Goal: Task Accomplishment & Management: Manage account settings

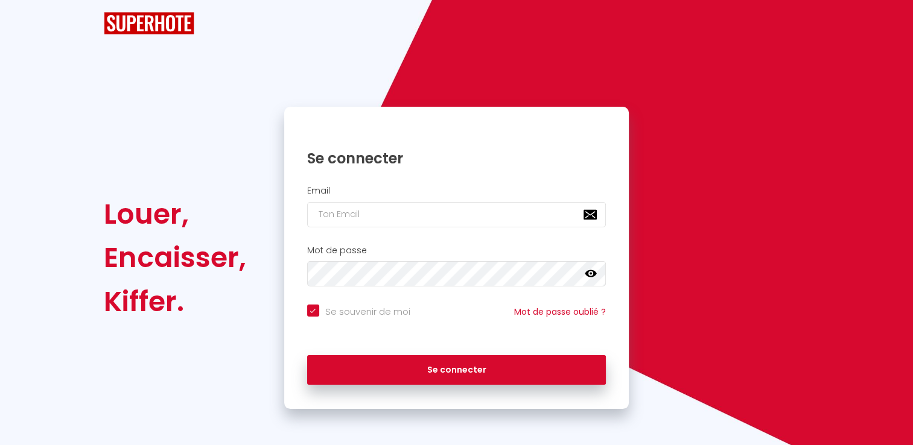
checkbox input "true"
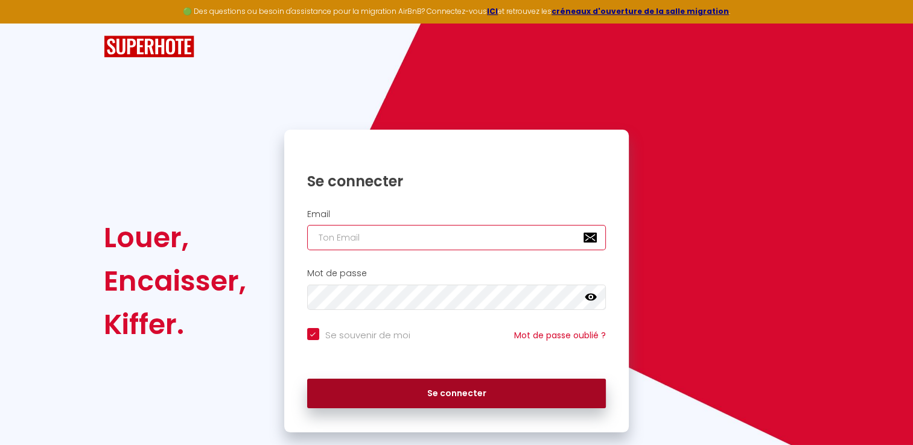
type input "[EMAIL_ADDRESS][DOMAIN_NAME]"
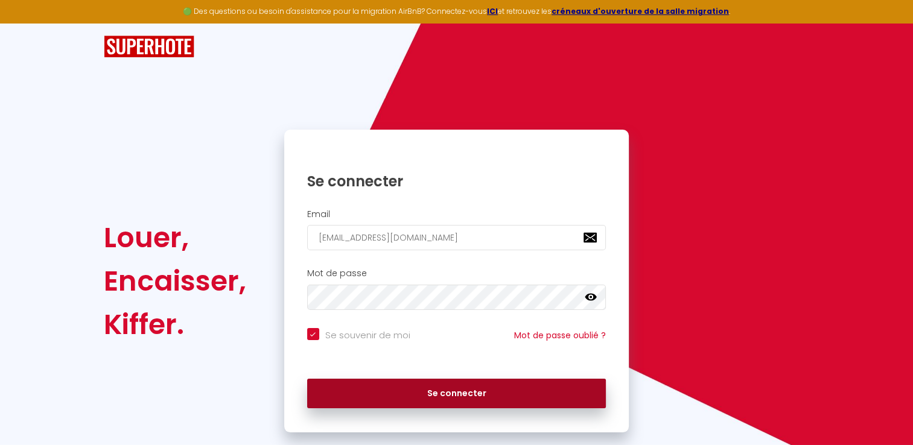
click at [366, 400] on button "Se connecter" at bounding box center [456, 394] width 299 height 30
checkbox input "true"
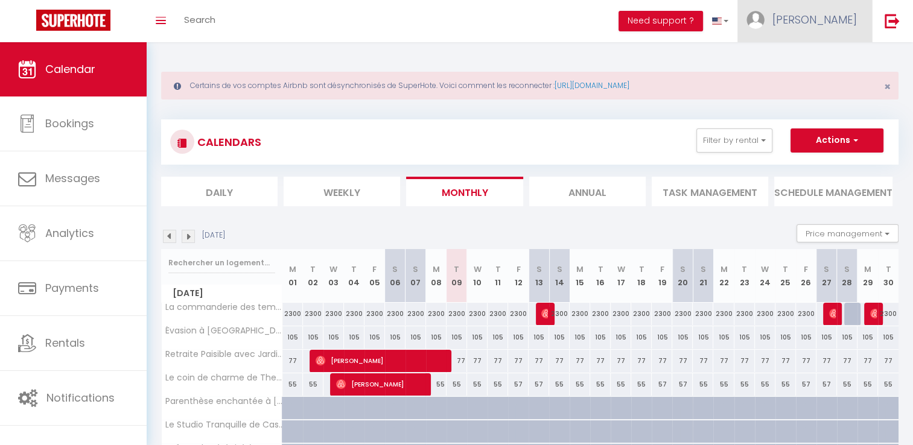
click at [832, 16] on span "[PERSON_NAME]" at bounding box center [815, 19] width 85 height 15
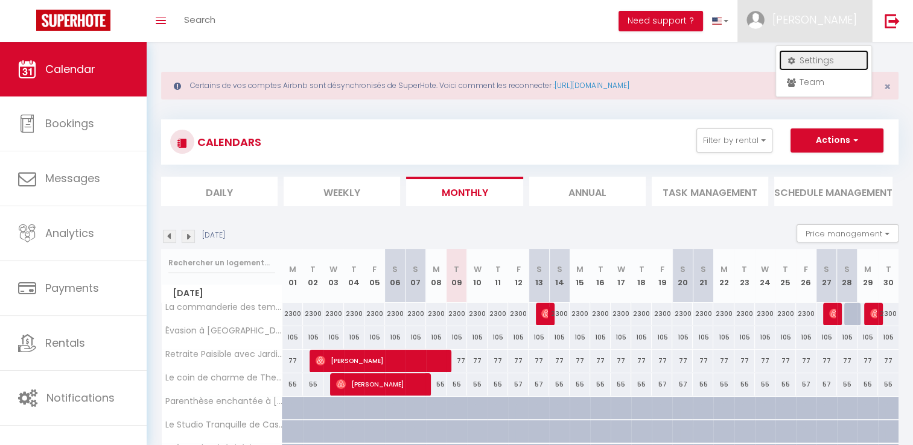
click at [817, 58] on link "Settings" at bounding box center [823, 60] width 89 height 21
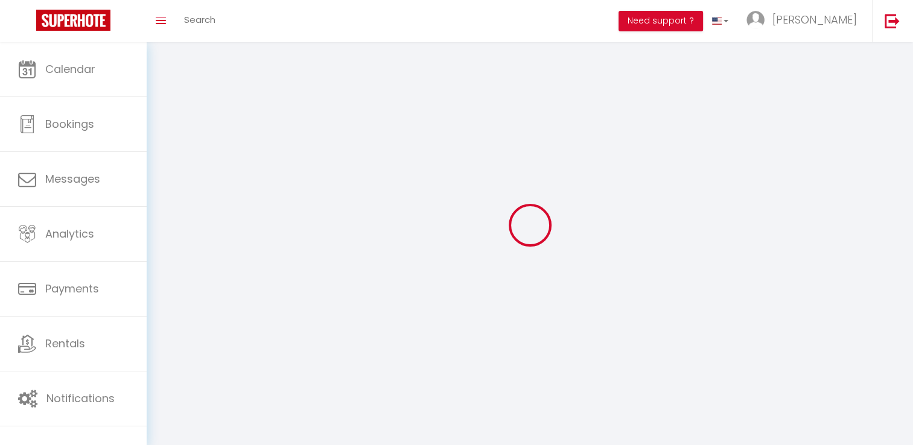
select select
type input "[PERSON_NAME]"
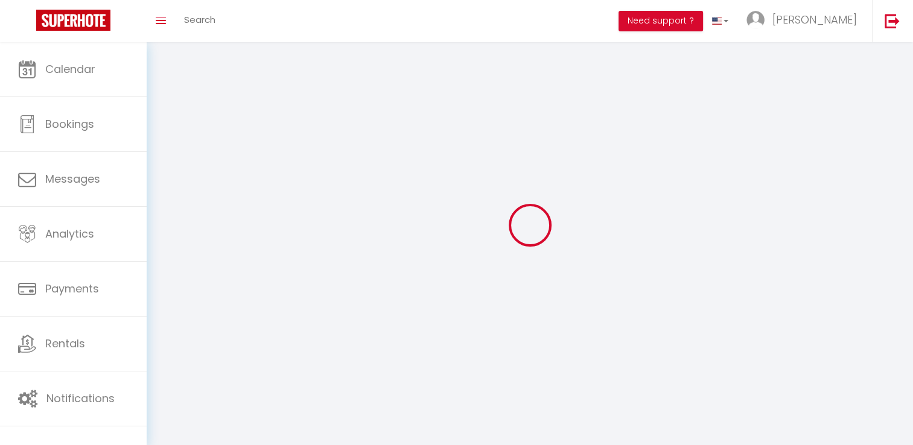
type input "Anliard"
type input "0685615716"
type input "[STREET_ADDRESS]"
type input "75008"
type input "[GEOGRAPHIC_DATA]"
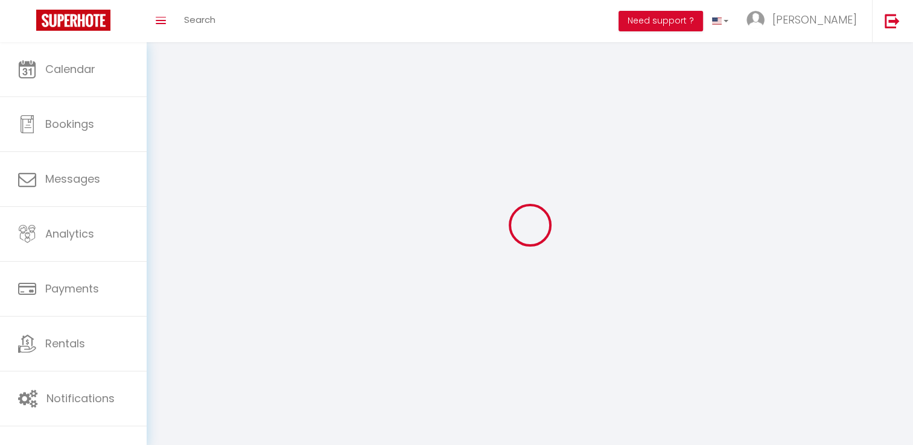
type input "j0pu2hqhY5QXCFZo8wDz28Leu"
type input "dtM70a4d7Nkumq00N0IRwBig7"
select select "28"
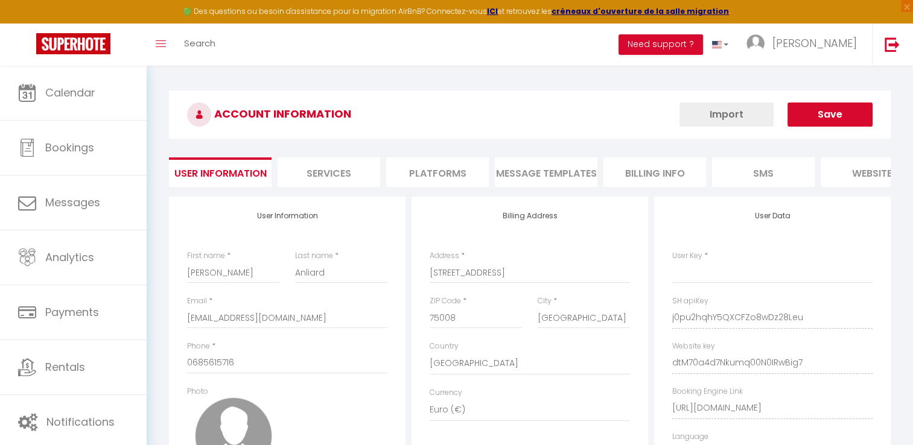
type input "j0pu2hqhY5QXCFZo8wDz28Leu"
type input "dtM70a4d7Nkumq00N0IRwBig7"
type input "[URL][DOMAIN_NAME]"
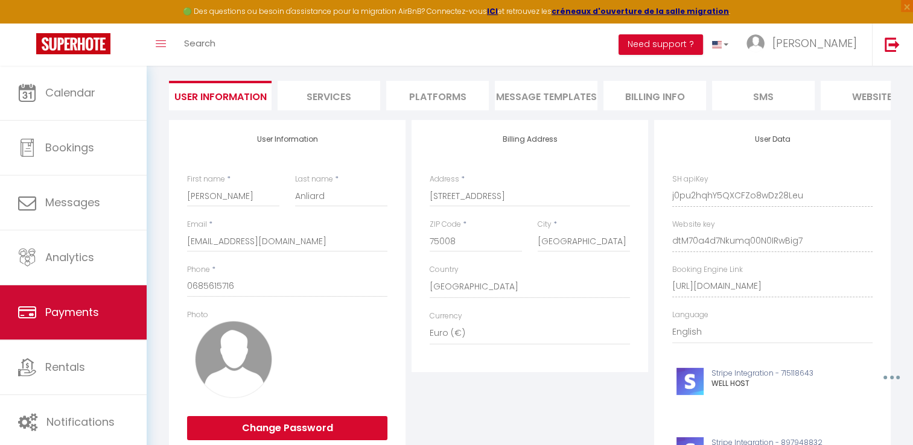
scroll to position [77, 0]
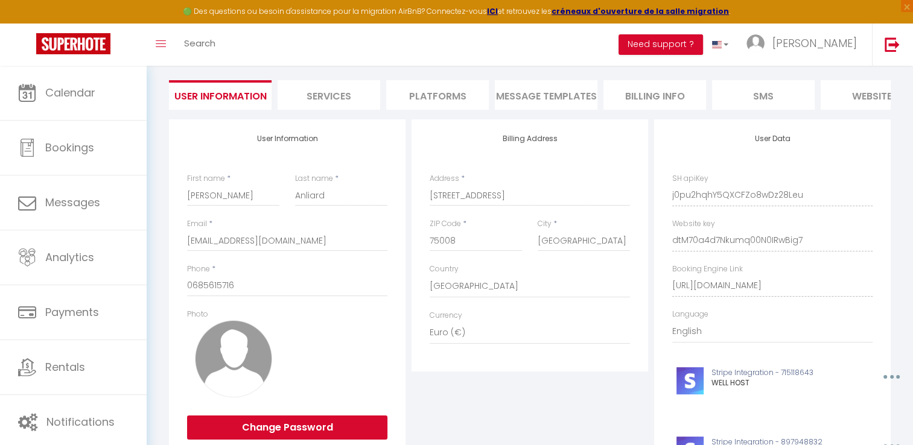
click at [649, 96] on li "Billing Info" at bounding box center [655, 95] width 103 height 30
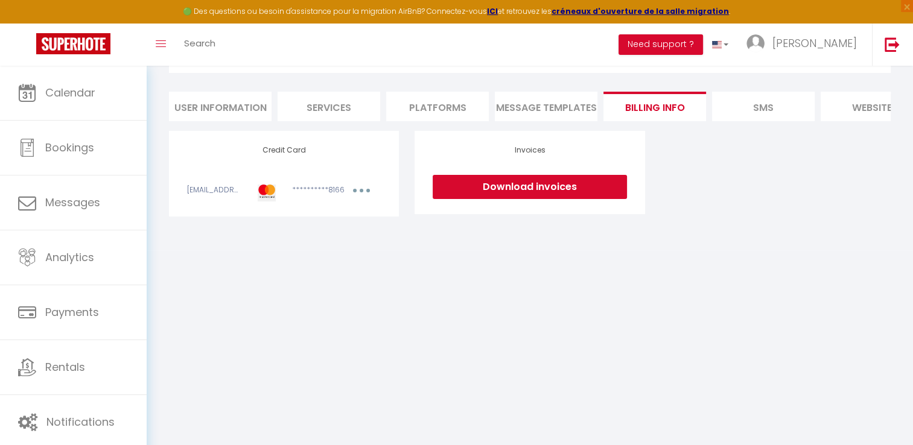
scroll to position [65, 0]
click at [502, 199] on link "Download invoices" at bounding box center [530, 188] width 194 height 24
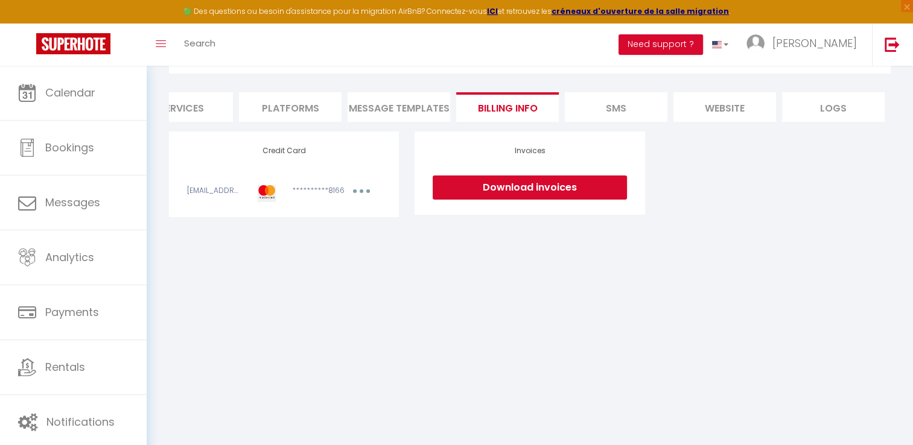
scroll to position [0, 0]
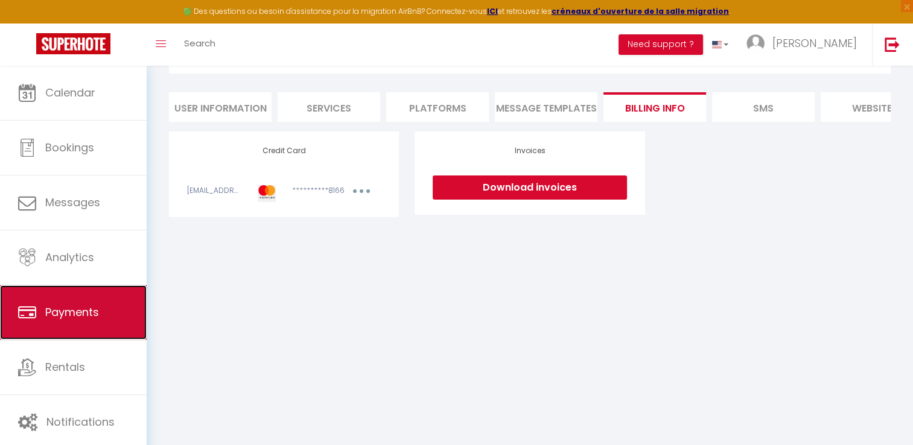
click at [91, 308] on span "Payments" at bounding box center [72, 312] width 54 height 15
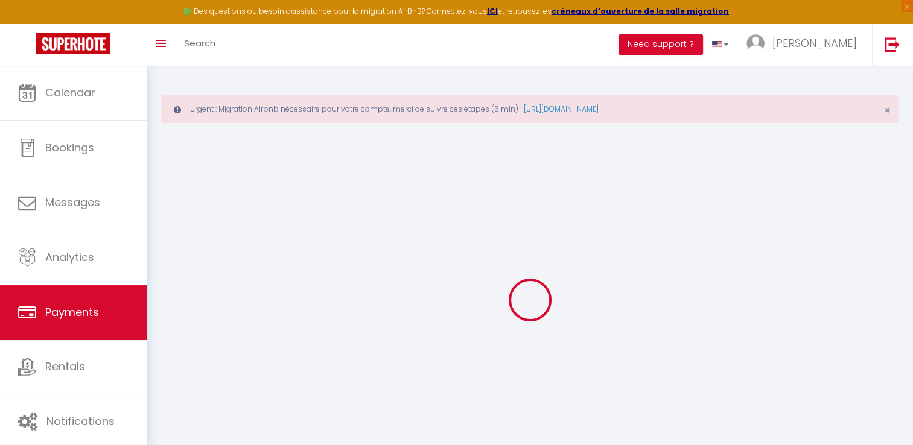
select select "2"
select select "0"
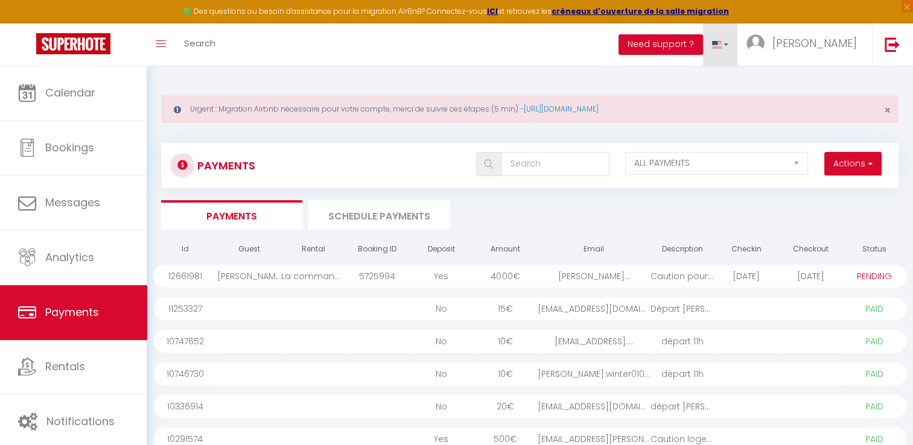
click at [722, 45] on span at bounding box center [717, 44] width 10 height 7
click at [723, 78] on span at bounding box center [717, 82] width 11 height 8
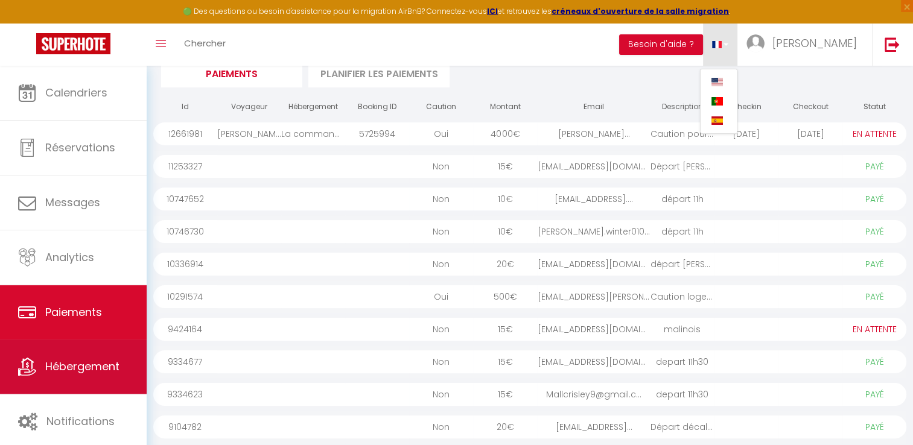
scroll to position [210, 0]
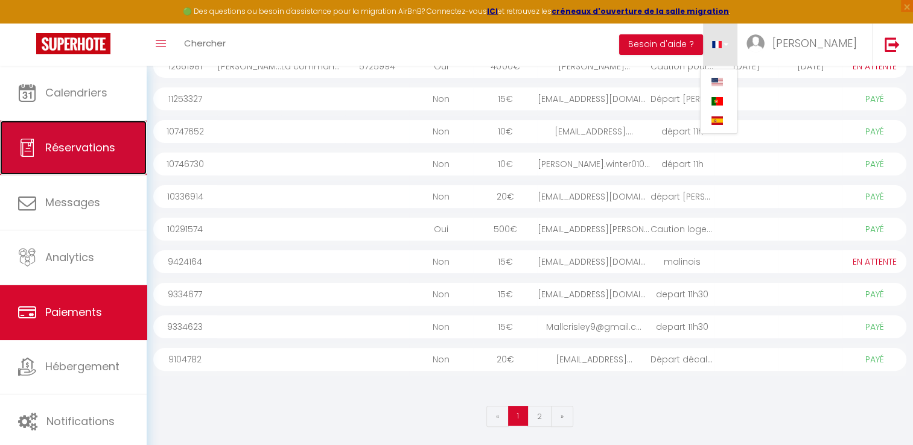
click at [99, 154] on span "Réservations" at bounding box center [80, 147] width 70 height 15
select select "not_cancelled"
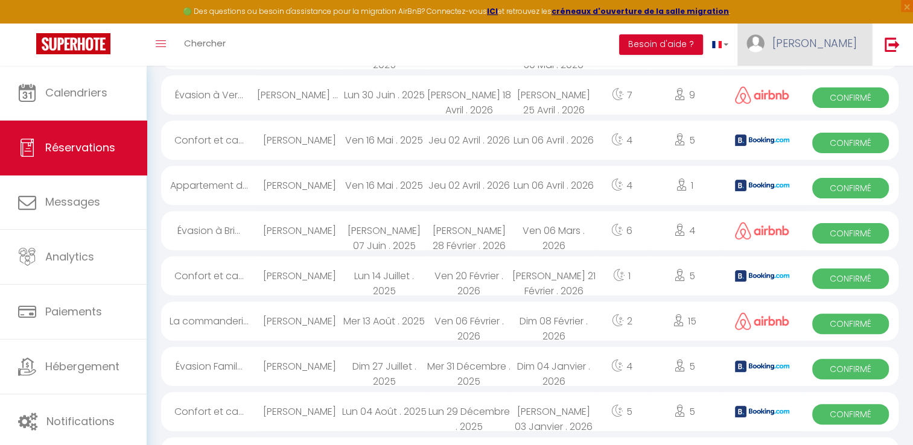
scroll to position [914, 0]
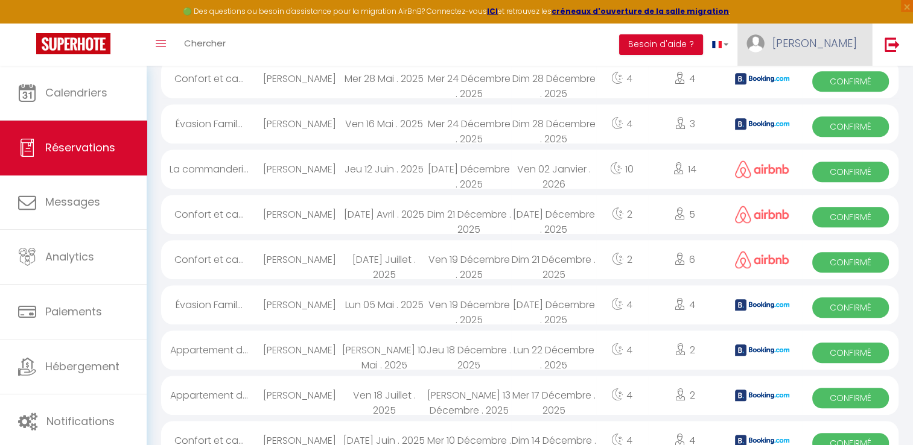
click at [837, 49] on span "[PERSON_NAME]" at bounding box center [815, 43] width 85 height 15
click at [806, 81] on link "Paramètres" at bounding box center [823, 84] width 89 height 21
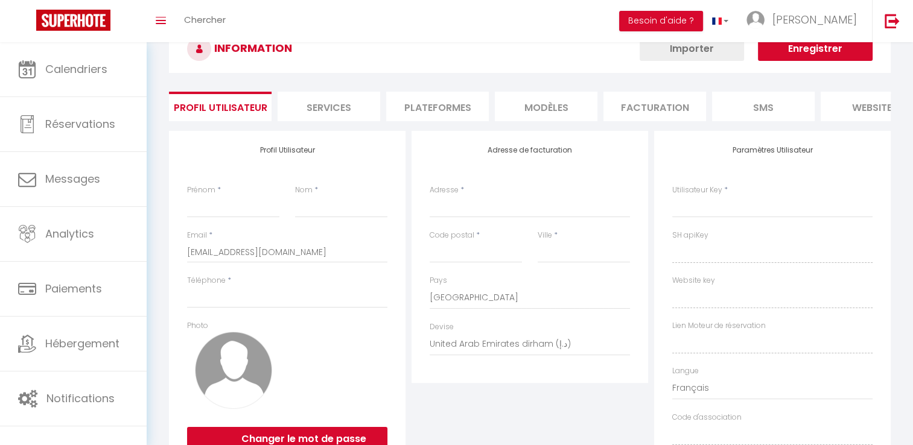
type input "[PERSON_NAME]"
type input "Anliard"
type input "0685615716"
type input "[STREET_ADDRESS]"
type input "75008"
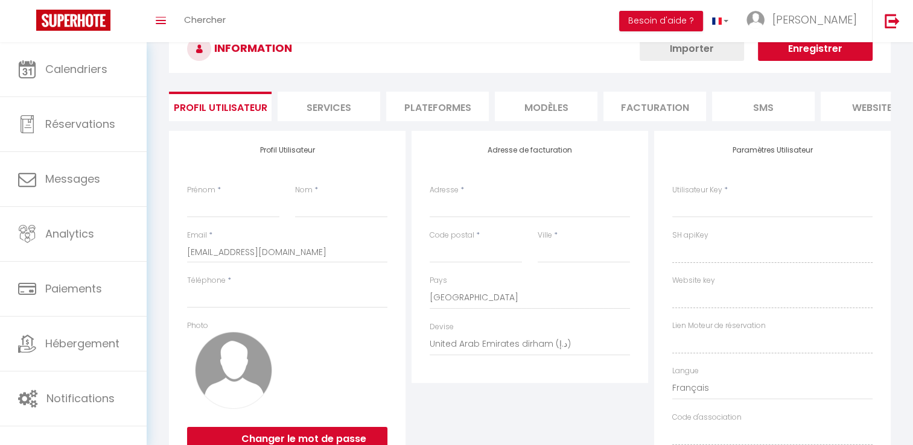
type input "[GEOGRAPHIC_DATA]"
select select "28"
type input "j0pu2hqhY5QXCFZo8wDz28Leu"
type input "dtM70a4d7Nkumq00N0IRwBig7"
type input "[URL][DOMAIN_NAME]"
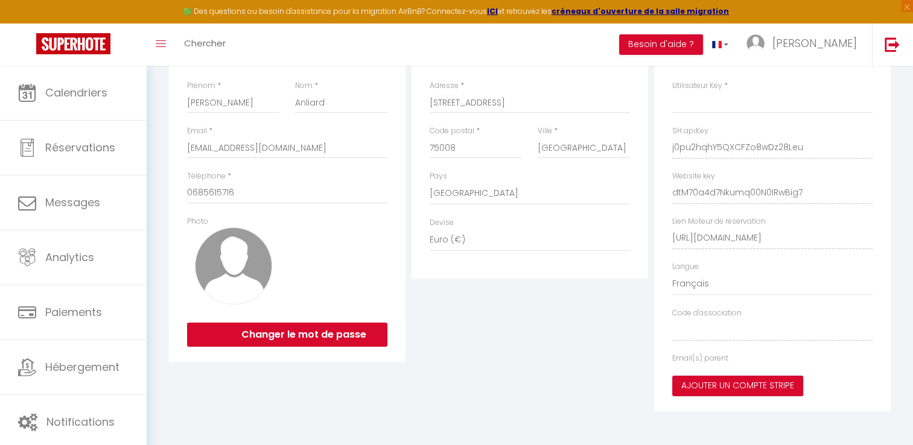
type input "j0pu2hqhY5QXCFZo8wDz28Leu"
type input "dtM70a4d7Nkumq00N0IRwBig7"
type input "[URL][DOMAIN_NAME]"
select select "fr"
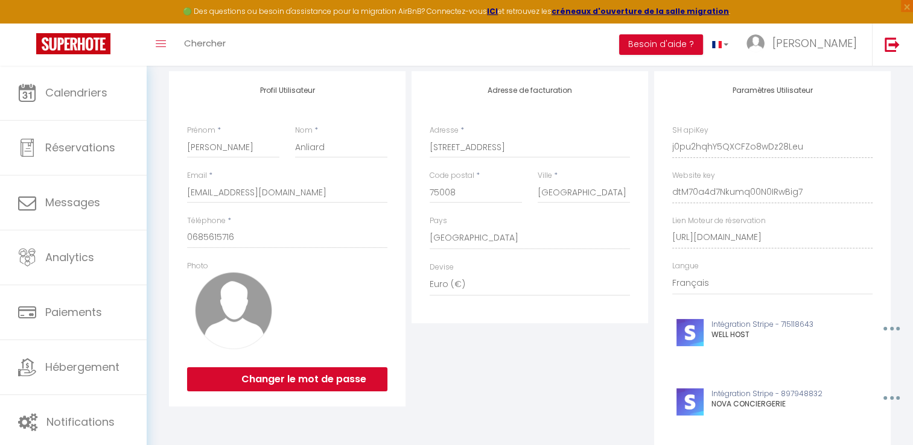
scroll to position [123, 0]
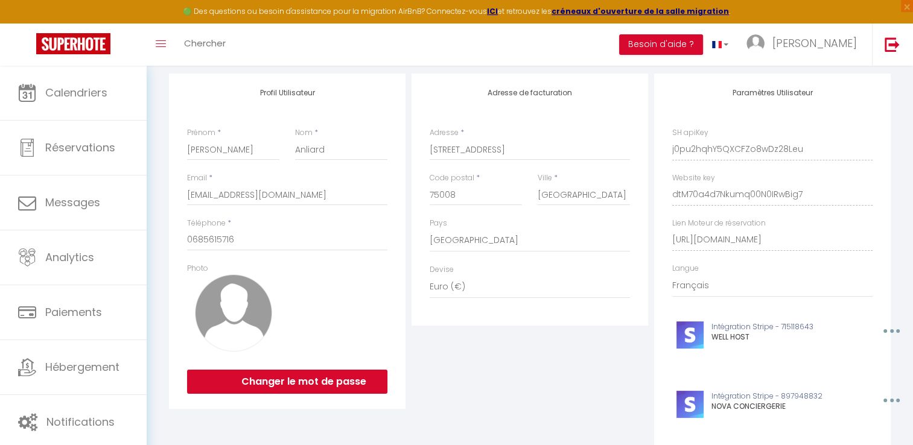
click at [493, 406] on div "Adresse de facturation Adresse * [STREET_ADDRESS] [GEOGRAPHIC_DATA] [GEOGRAPHIC…" at bounding box center [530, 424] width 243 height 700
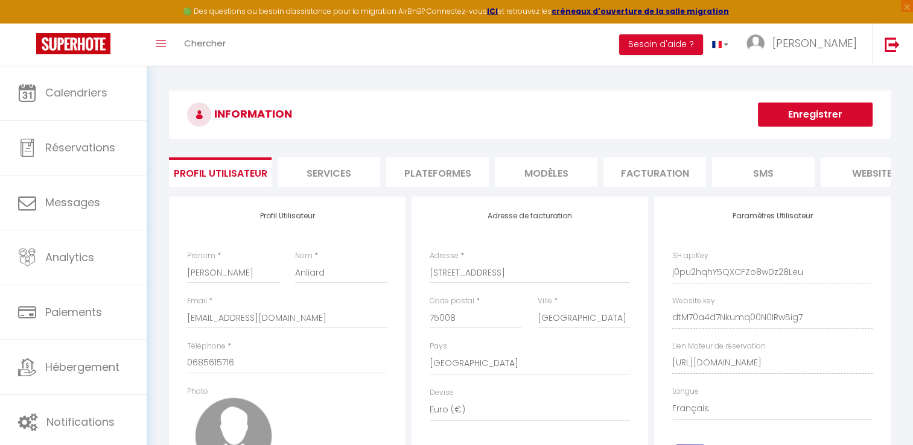
click at [626, 165] on li "Facturation" at bounding box center [655, 173] width 103 height 30
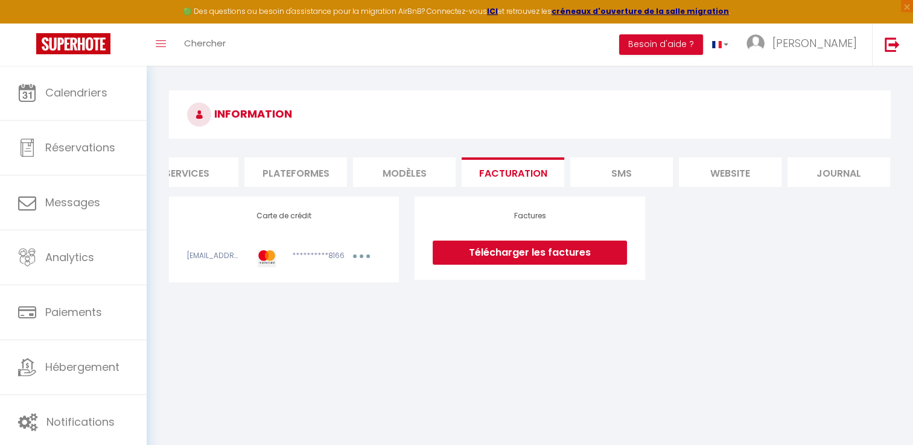
scroll to position [0, 147]
click at [826, 170] on li "Journal" at bounding box center [833, 173] width 103 height 30
